Goal: Find specific page/section: Find specific page/section

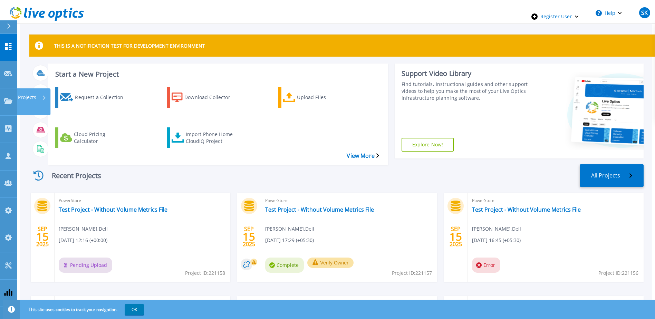
click at [7, 98] on icon at bounding box center [8, 101] width 8 height 6
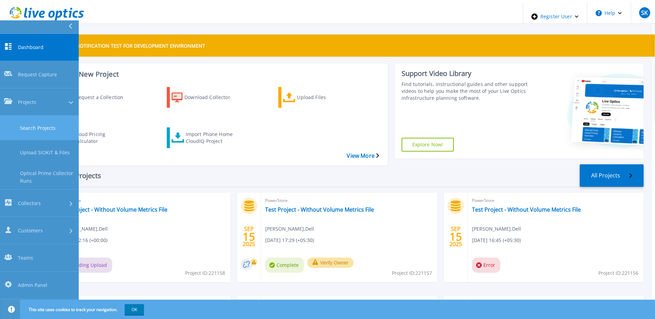
click at [38, 116] on link "Search Projects" at bounding box center [39, 128] width 79 height 25
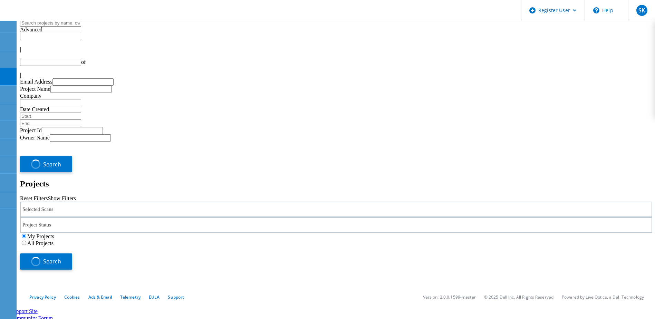
type input "1"
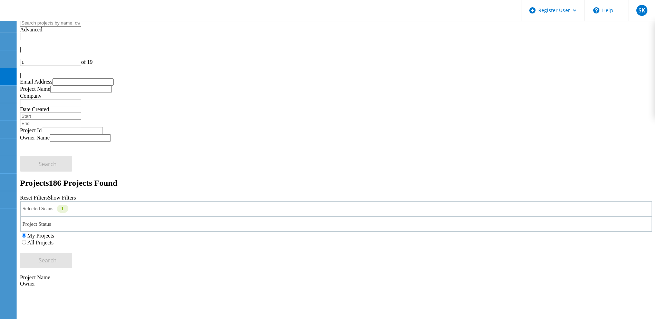
drag, startPoint x: 597, startPoint y: 32, endPoint x: 582, endPoint y: 34, distance: 14.5
click at [582, 59] on div "1 of 19" at bounding box center [336, 62] width 632 height 7
click at [81, 59] on input "1" at bounding box center [50, 62] width 61 height 7
click at [24, 57] on icon at bounding box center [22, 60] width 4 height 6
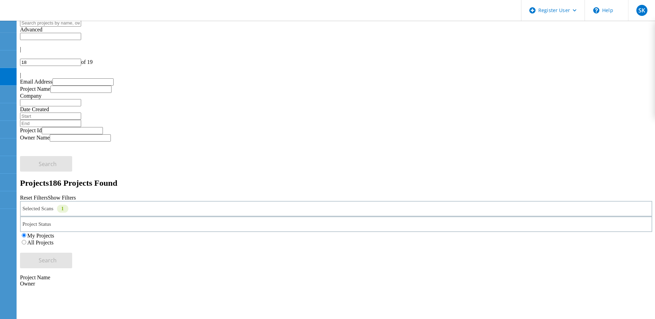
type input "17"
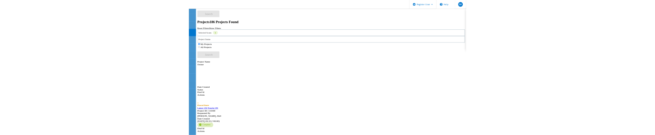
scroll to position [201, 0]
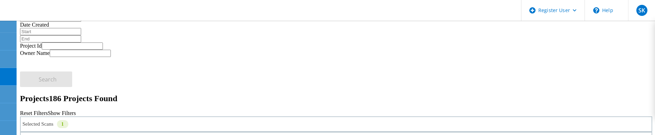
scroll to position [0, 0]
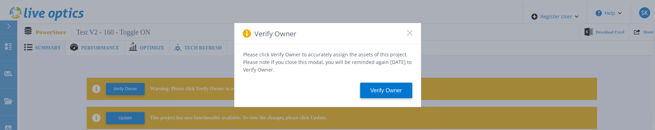
click at [412, 34] on div "Verify Owner" at bounding box center [328, 33] width 187 height 21
click at [409, 35] on icon at bounding box center [410, 33] width 6 height 6
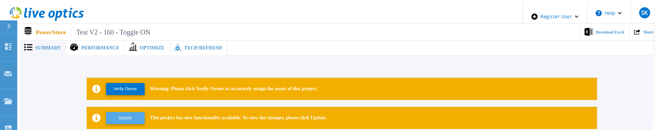
click at [129, 114] on button "Update" at bounding box center [125, 118] width 39 height 12
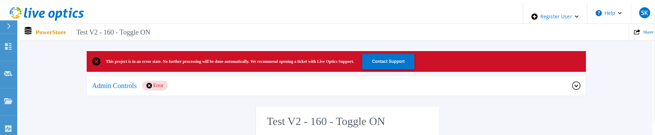
click at [125, 82] on p "Admin Controls" at bounding box center [114, 85] width 45 height 7
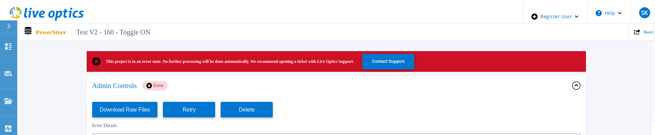
click at [124, 83] on p "Admin Controls" at bounding box center [114, 85] width 45 height 7
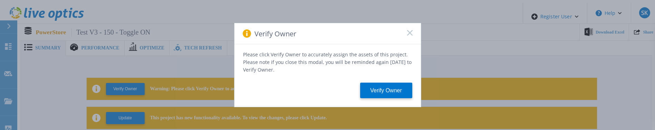
click at [410, 33] on icon at bounding box center [410, 33] width 6 height 6
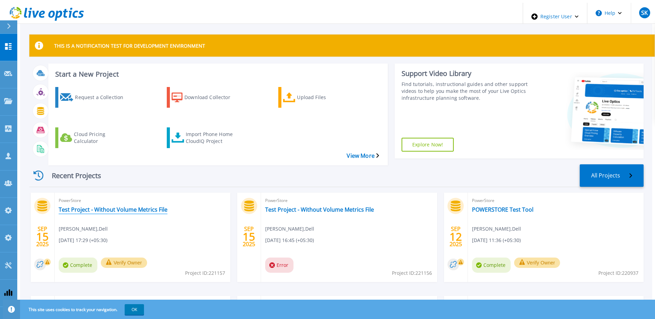
click at [126, 206] on link "Test Project - Without Volume Metrics File" at bounding box center [113, 209] width 109 height 7
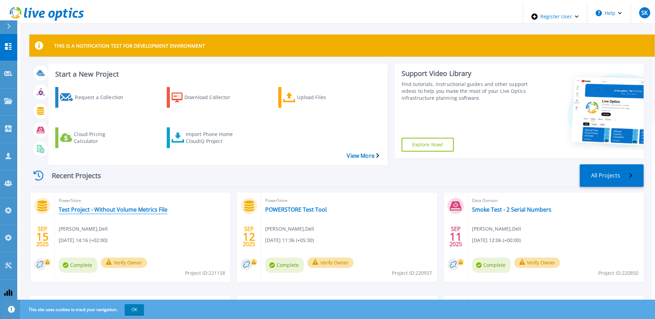
click at [152, 206] on link "Test Project - Without Volume Metrics File" at bounding box center [113, 209] width 109 height 7
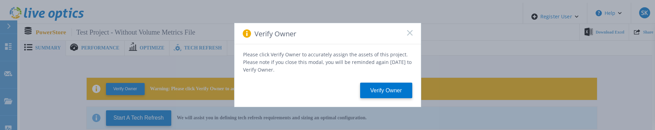
click at [409, 36] on icon at bounding box center [410, 33] width 6 height 6
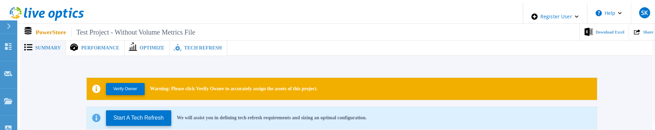
click at [38, 46] on span "Summary" at bounding box center [48, 48] width 26 height 5
click at [184, 46] on span "Tech Refresh" at bounding box center [203, 48] width 38 height 5
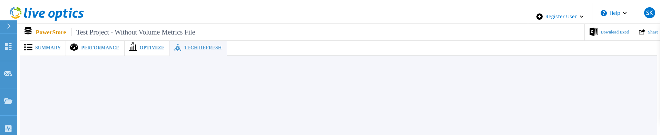
click at [49, 46] on span "Summary" at bounding box center [48, 48] width 26 height 5
